Goal: Navigation & Orientation: Find specific page/section

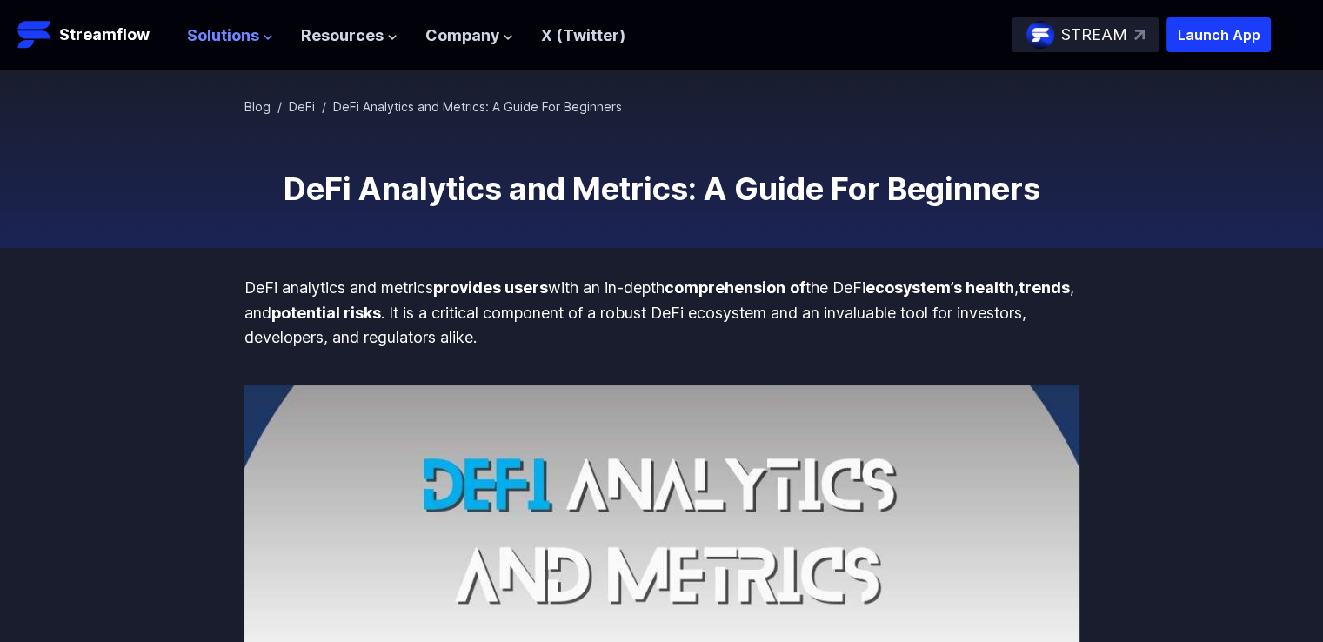
drag, startPoint x: 0, startPoint y: 0, endPoint x: 238, endPoint y: 28, distance: 240.0
click at [238, 28] on span "Solutions" at bounding box center [223, 35] width 72 height 25
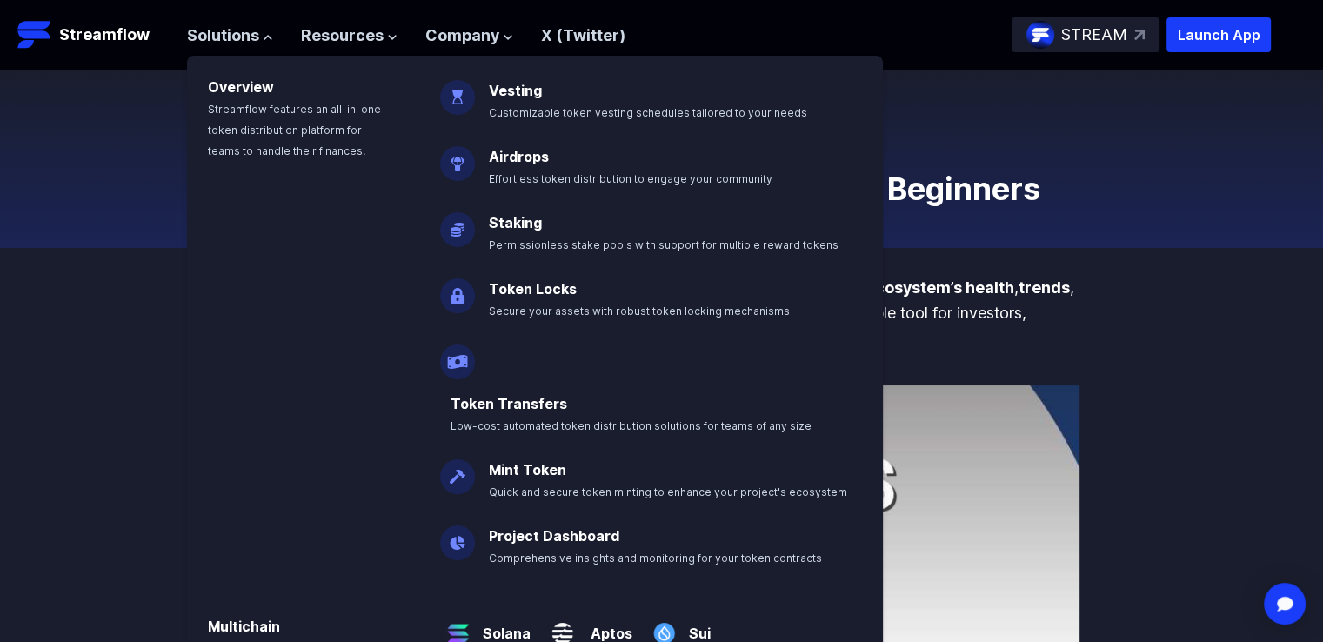
click at [672, 602] on img at bounding box center [664, 626] width 36 height 49
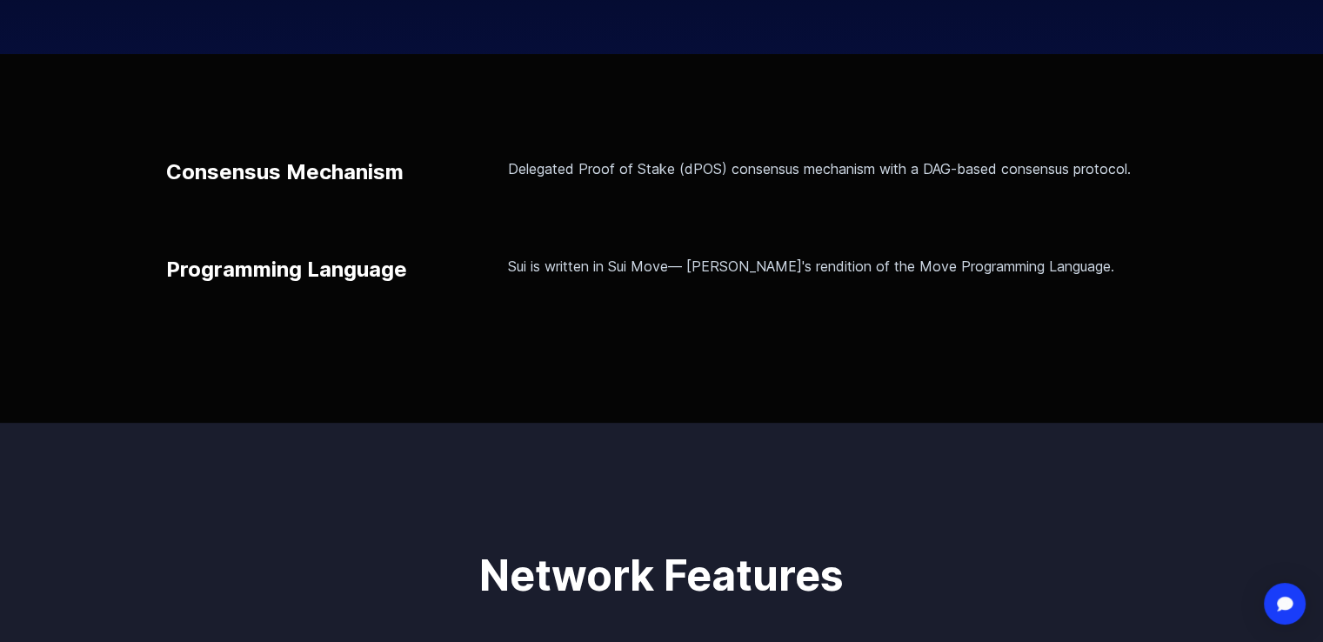
scroll to position [435, 0]
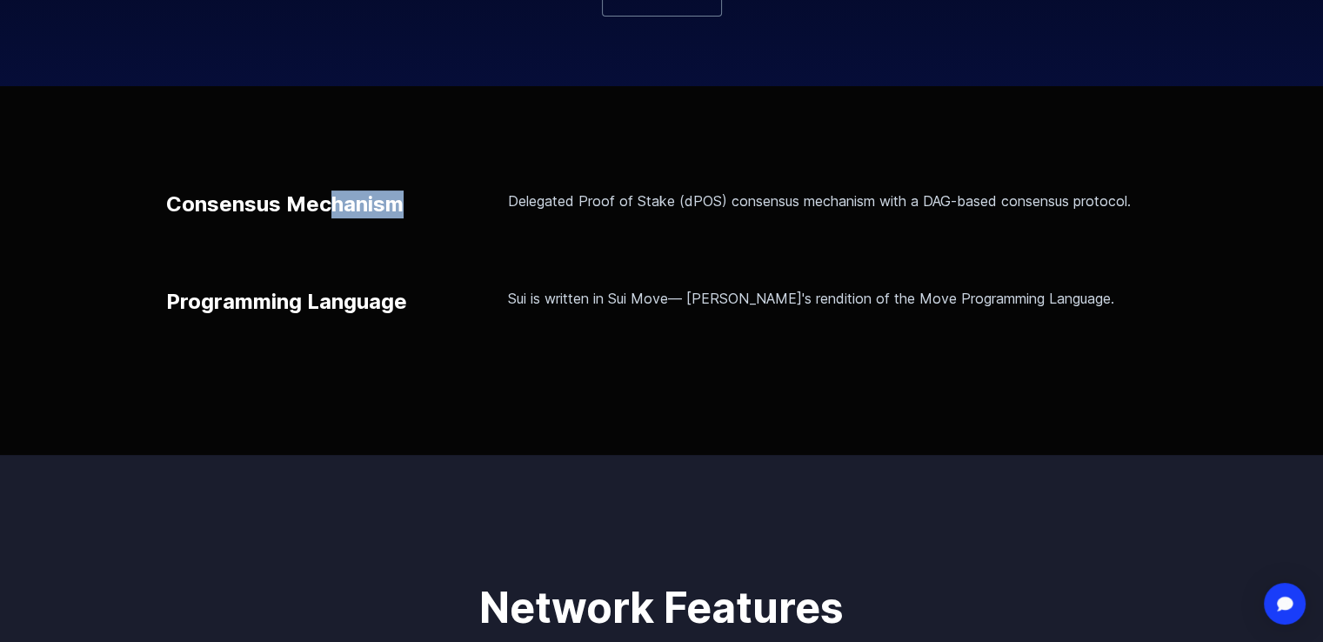
drag, startPoint x: 331, startPoint y: 201, endPoint x: 433, endPoint y: 228, distance: 106.1
click at [424, 222] on div "Consensus Mechanism Delegated Proof of Stake (dPOS) consensus mechanism with a …" at bounding box center [662, 252] width 992 height 125
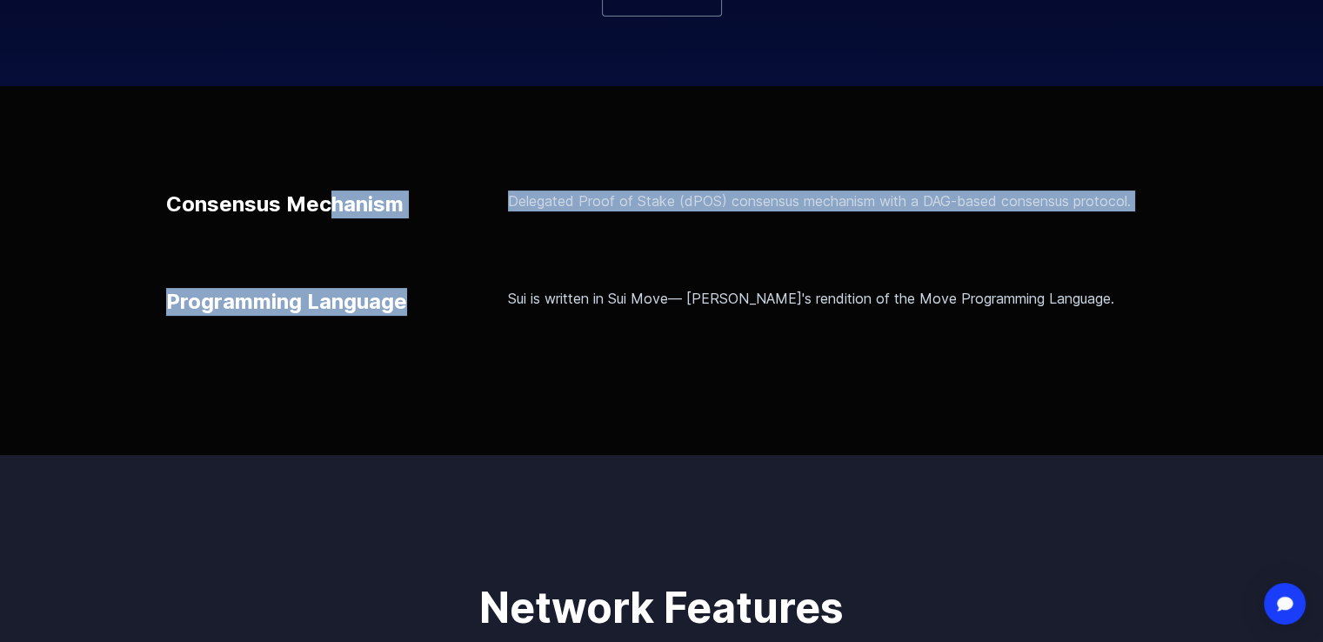
click at [487, 335] on div "Consensus Mechanism Delegated Proof of Stake (dPOS) consensus mechanism with a …" at bounding box center [661, 270] width 1323 height 369
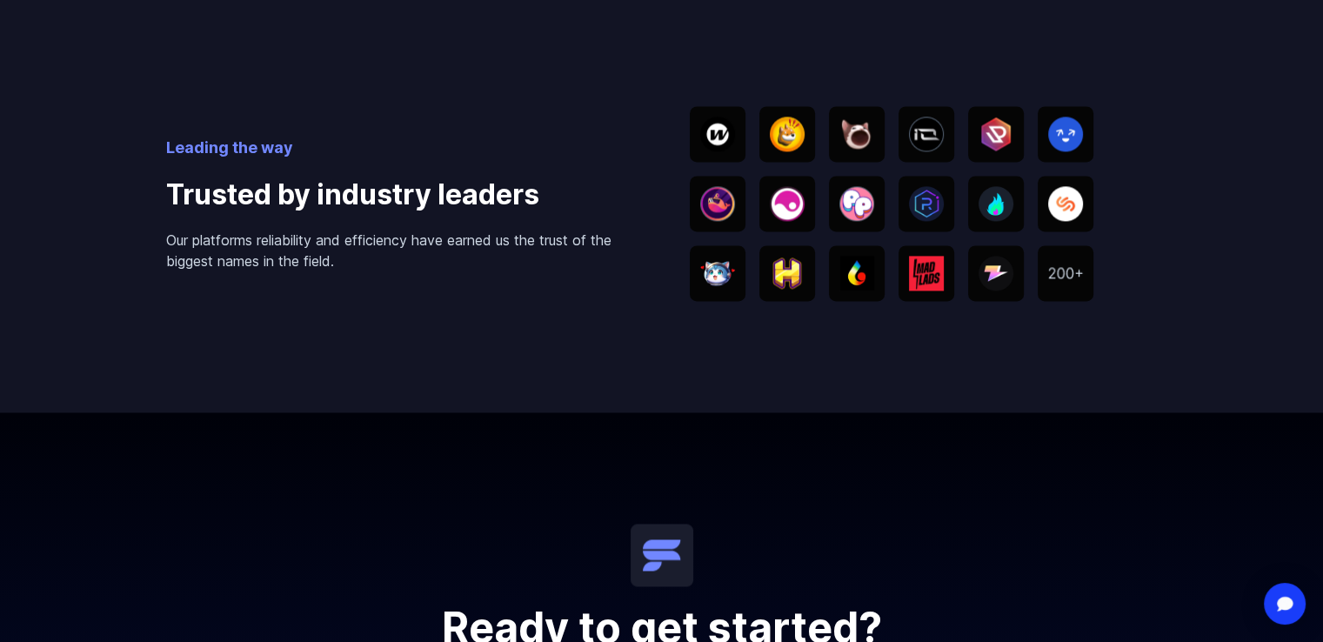
scroll to position [2262, 0]
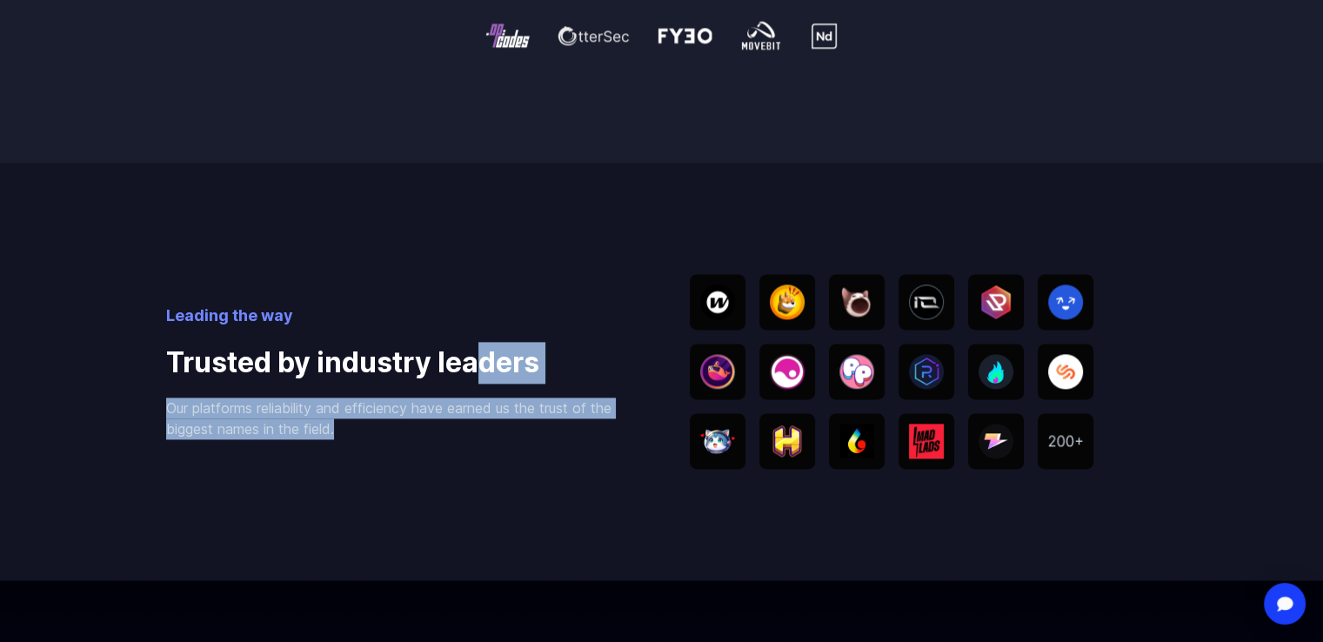
drag, startPoint x: 480, startPoint y: 365, endPoint x: 564, endPoint y: 491, distance: 150.5
click at [561, 475] on div "Leading the way Trusted by industry leaders Our platforms reliability and effic…" at bounding box center [662, 372] width 992 height 418
click at [566, 498] on div "Leading the way Trusted by industry leaders Our platforms reliability and effic…" at bounding box center [662, 372] width 992 height 418
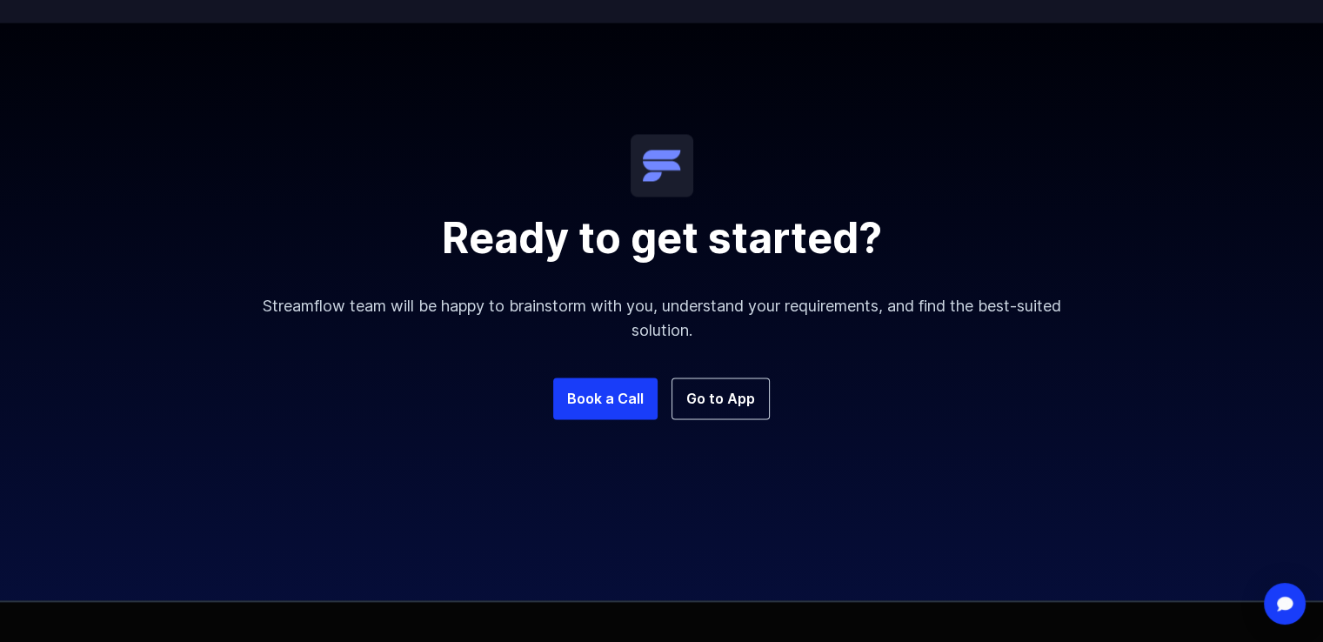
scroll to position [2609, 0]
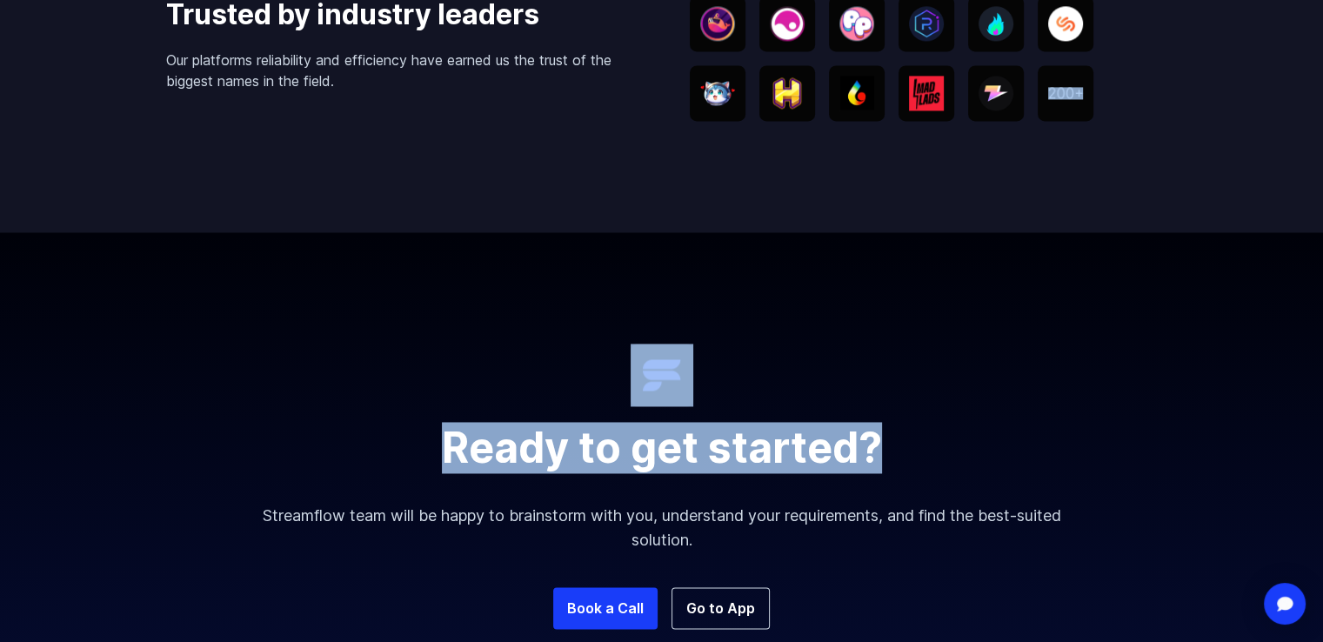
drag, startPoint x: 1321, startPoint y: 457, endPoint x: 1333, endPoint y: 69, distance: 388.1
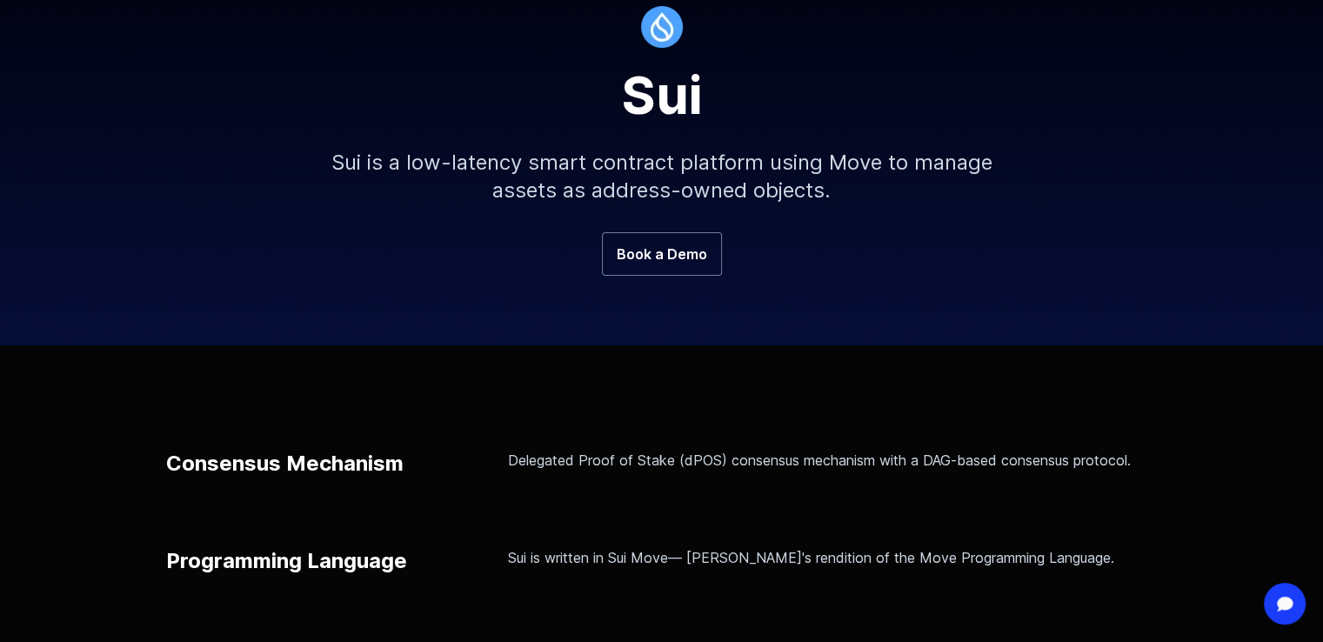
scroll to position [0, 0]
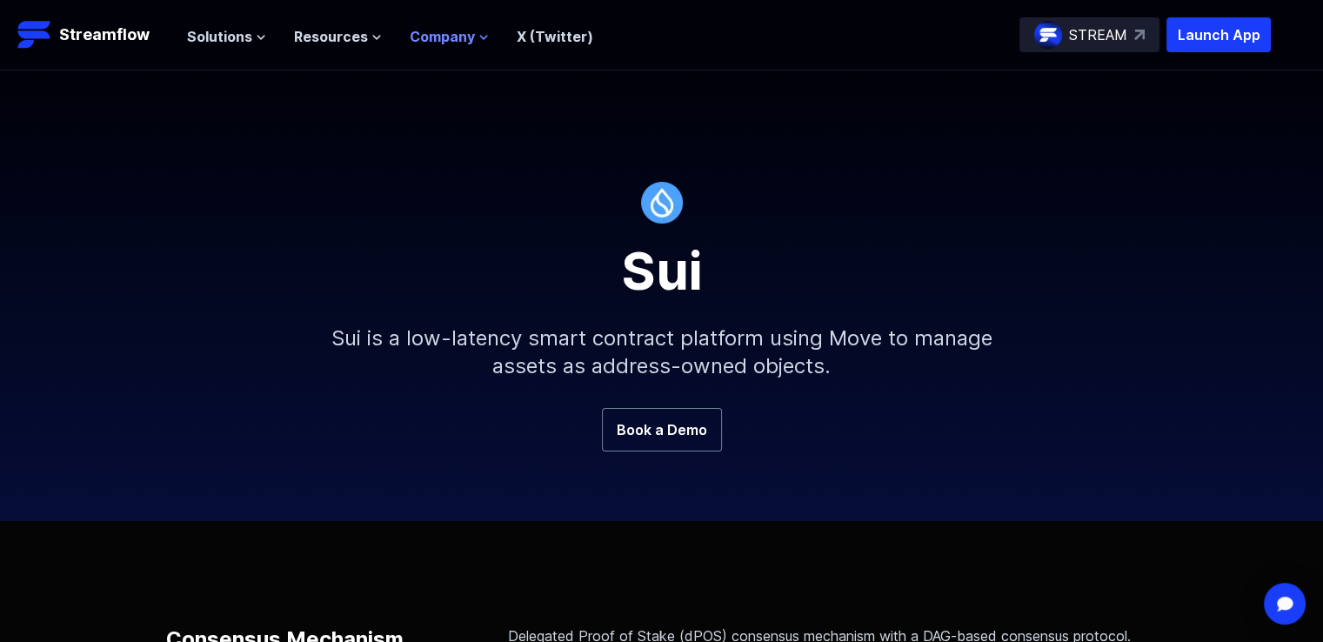
click at [457, 35] on span "Company" at bounding box center [442, 36] width 65 height 21
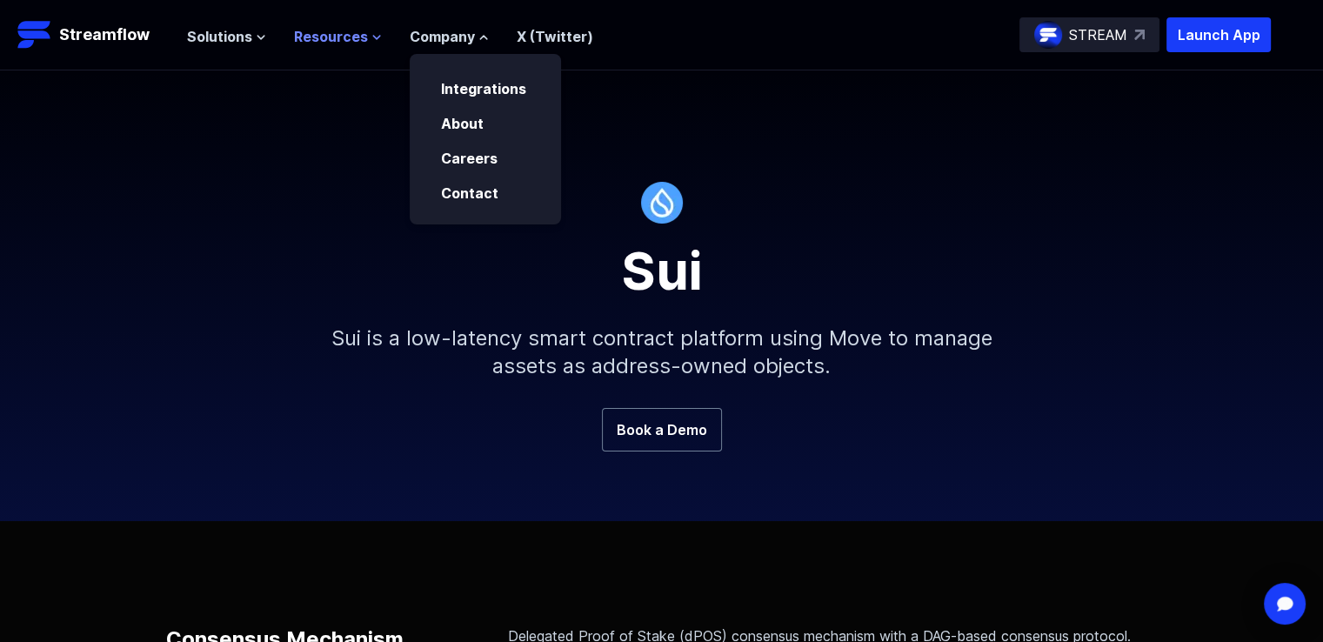
click at [355, 37] on span "Resources" at bounding box center [331, 36] width 74 height 21
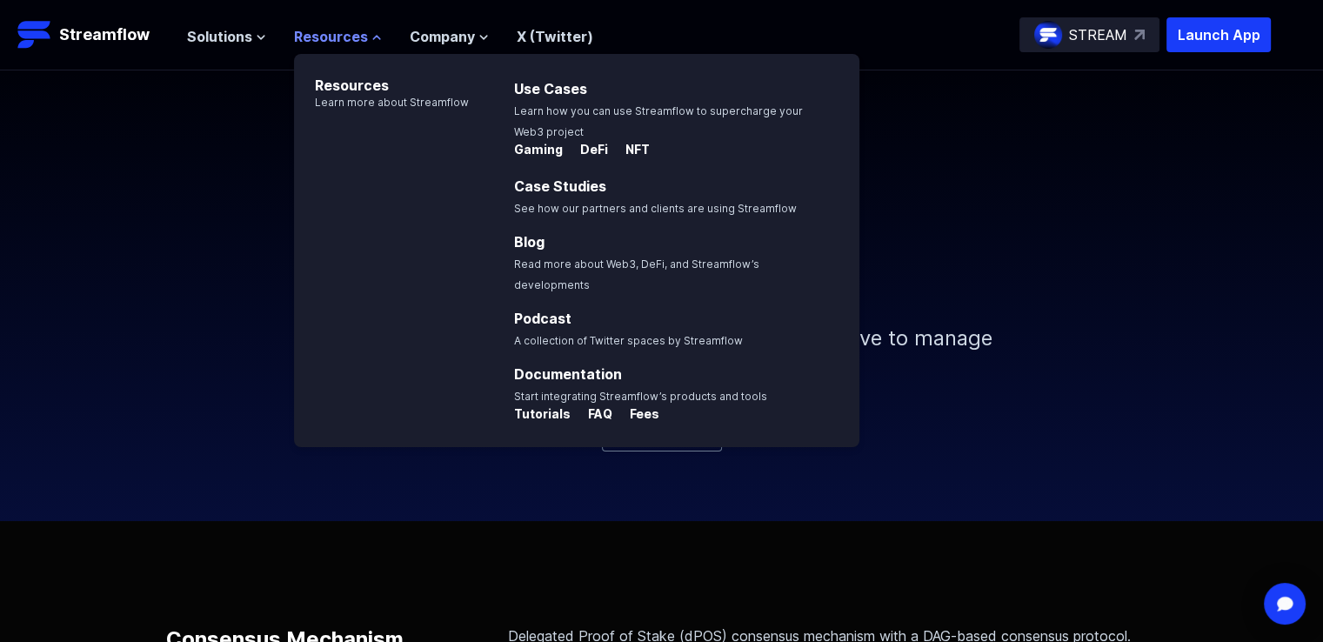
click at [355, 37] on span "Resources" at bounding box center [331, 36] width 74 height 21
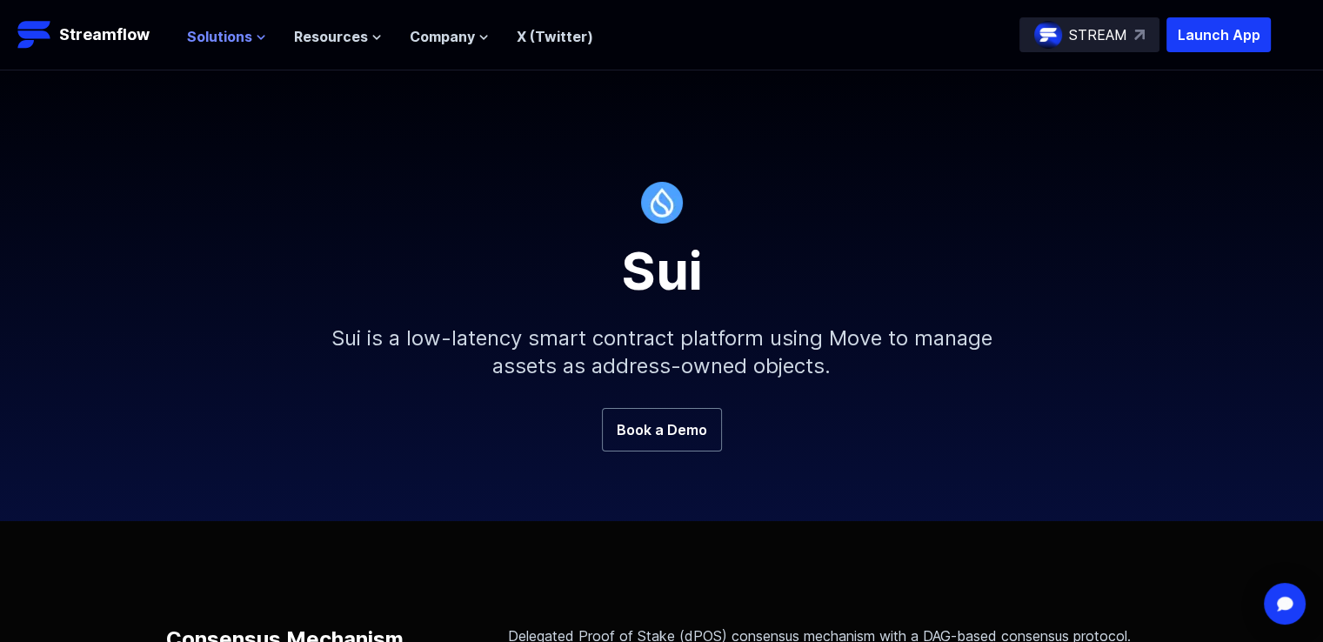
click at [244, 38] on span "Solutions" at bounding box center [219, 36] width 65 height 21
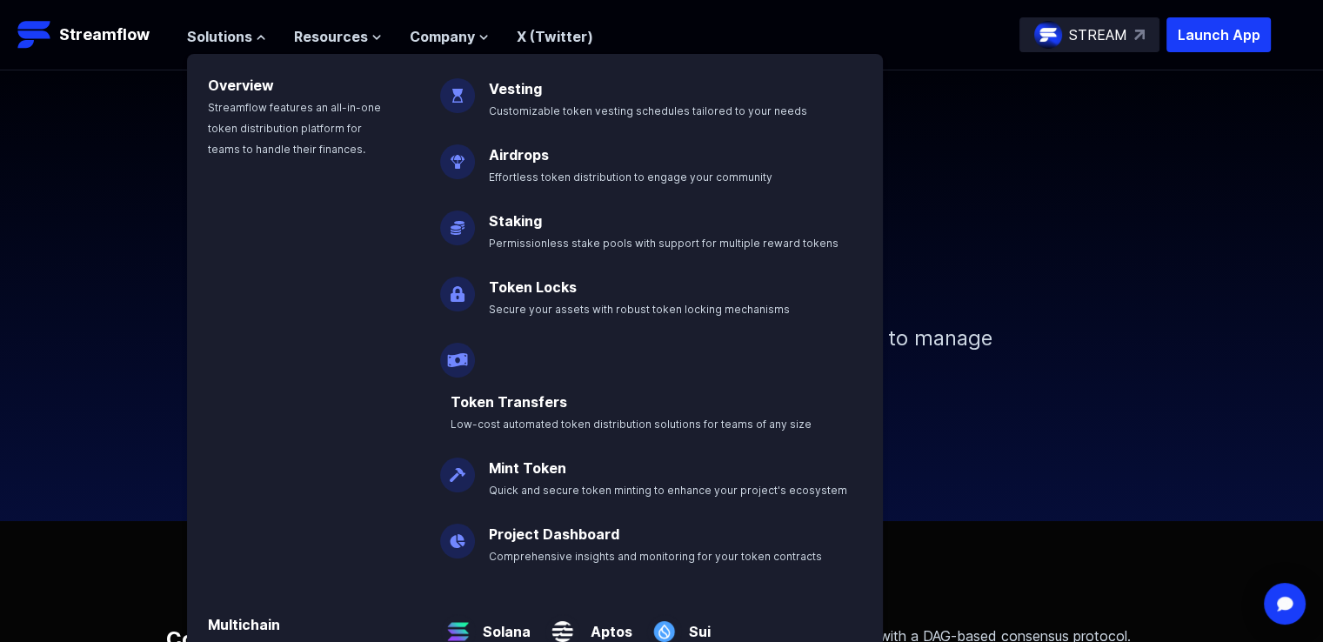
click at [531, 525] on link "Project Dashboard" at bounding box center [554, 533] width 130 height 17
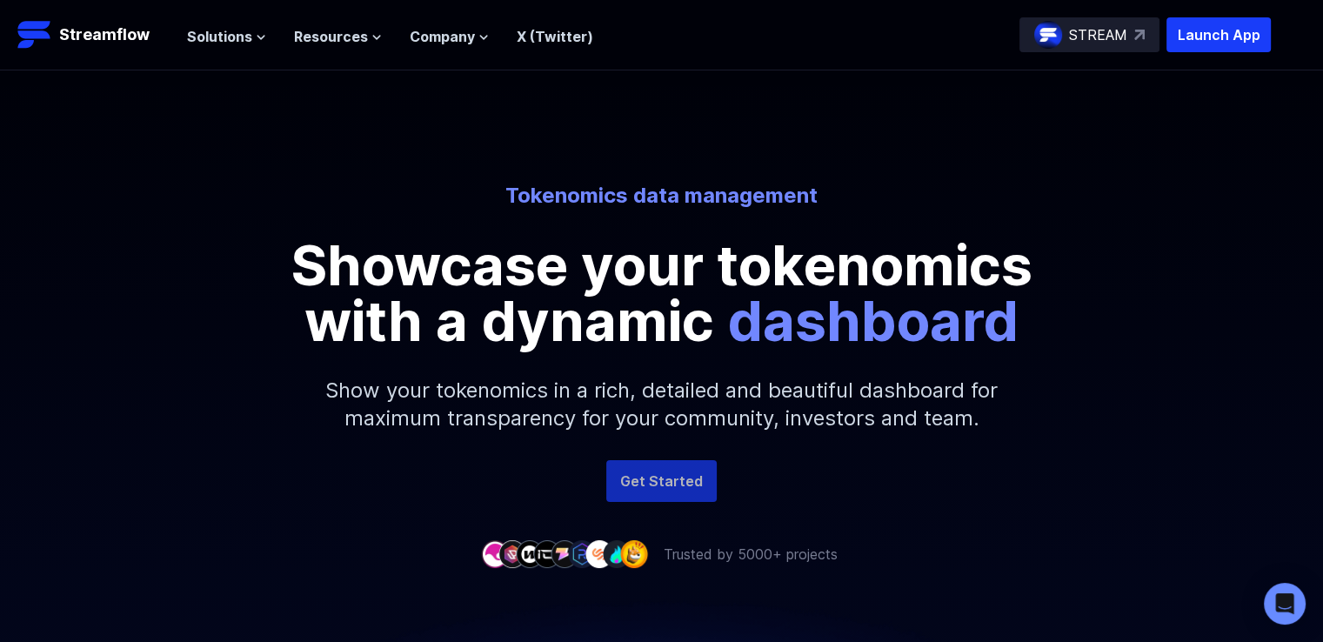
click at [638, 477] on link "Get Started" at bounding box center [661, 481] width 110 height 42
click at [1152, 206] on div "Tokenomics data management Showcase your tokenomics with a dynamic dashboard" at bounding box center [662, 265] width 992 height 167
click at [1105, 36] on p "STREAM" at bounding box center [1098, 34] width 58 height 21
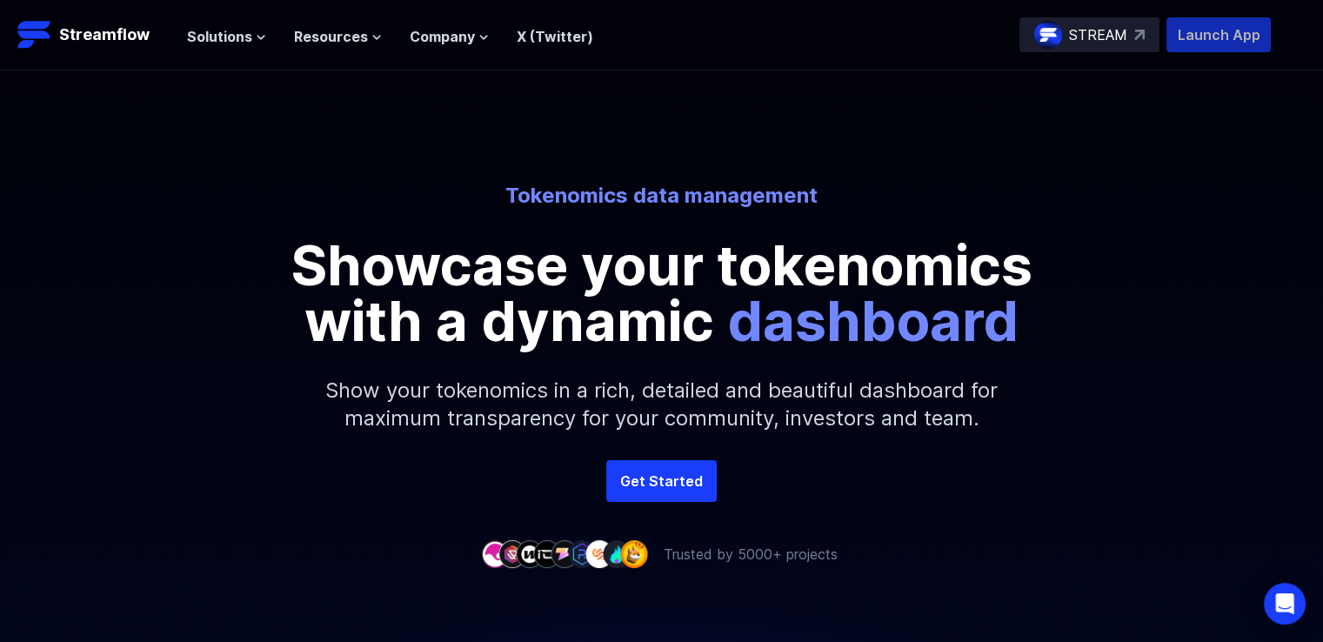
click at [1203, 37] on p "Launch App" at bounding box center [1218, 34] width 104 height 35
